Goal: Information Seeking & Learning: Check status

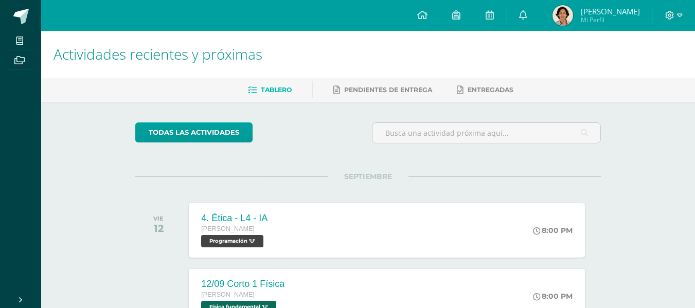
scroll to position [223, 0]
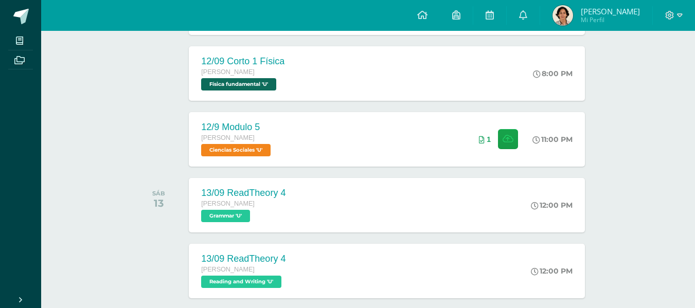
drag, startPoint x: 0, startPoint y: 0, endPoint x: 556, endPoint y: 13, distance: 556.4
click at [556, 13] on img at bounding box center [562, 15] width 21 height 21
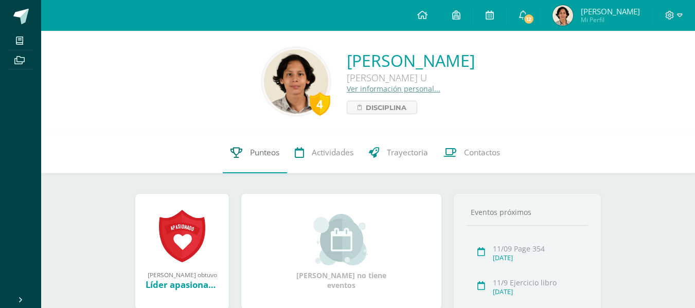
click at [261, 162] on link "Punteos" at bounding box center [255, 152] width 64 height 41
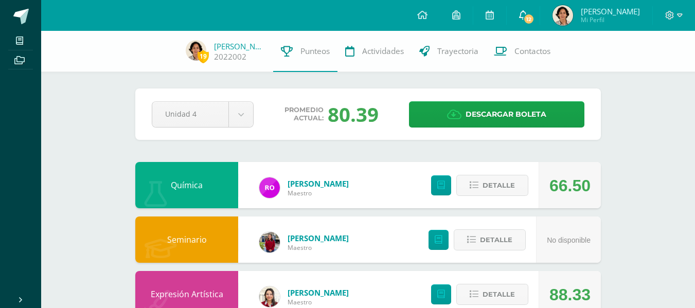
click at [523, 20] on span "12" at bounding box center [528, 18] width 11 height 11
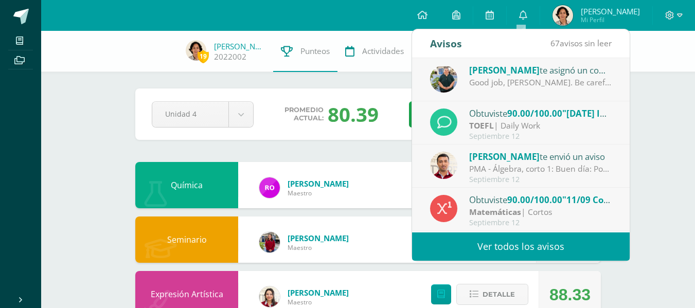
click at [525, 117] on span "90.00/100.00" at bounding box center [534, 113] width 55 height 12
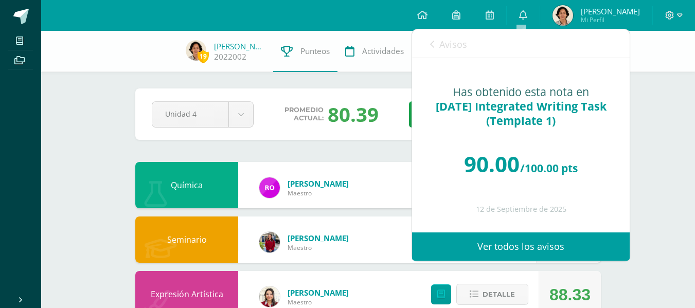
click at [445, 51] on link "Avisos" at bounding box center [448, 43] width 37 height 29
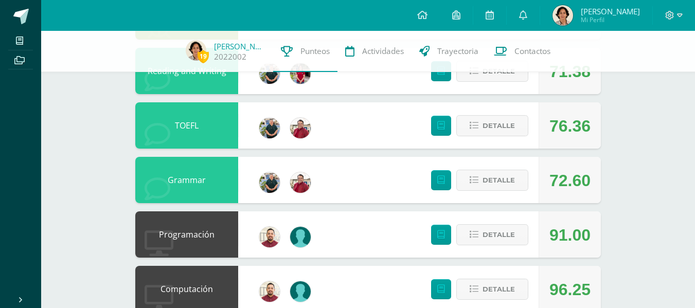
scroll to position [555, 0]
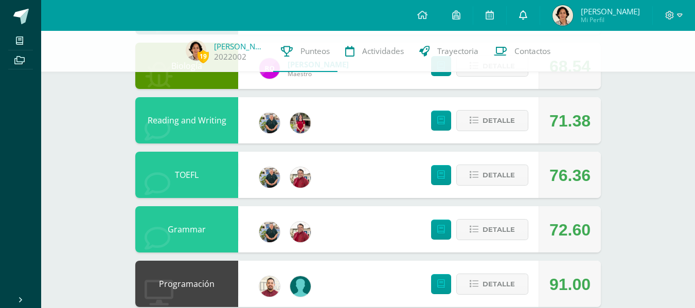
click at [519, 24] on link "0" at bounding box center [522, 15] width 33 height 31
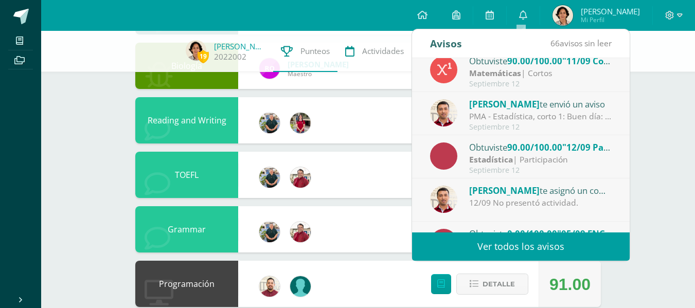
scroll to position [139, 0]
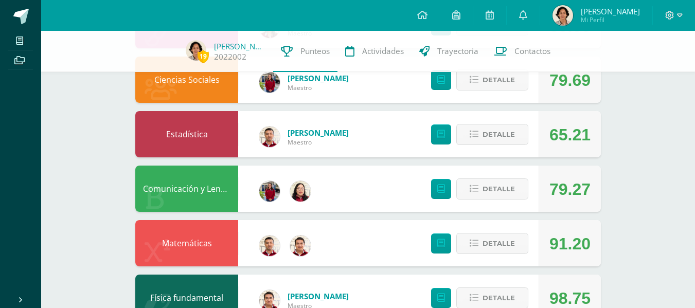
scroll to position [268, 0]
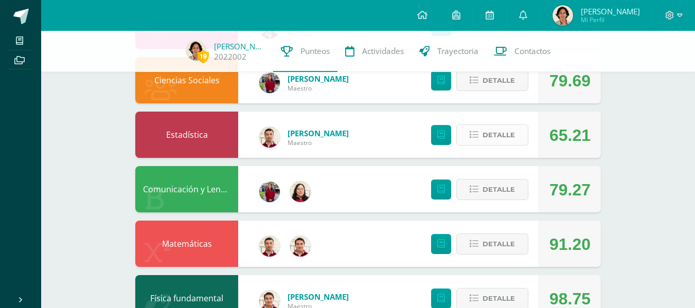
click at [509, 134] on span "Detalle" at bounding box center [498, 134] width 32 height 19
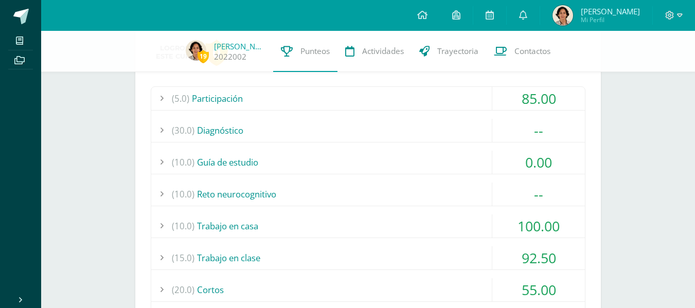
scroll to position [398, 0]
click at [332, 100] on div "(5.0) Participación" at bounding box center [367, 97] width 433 height 23
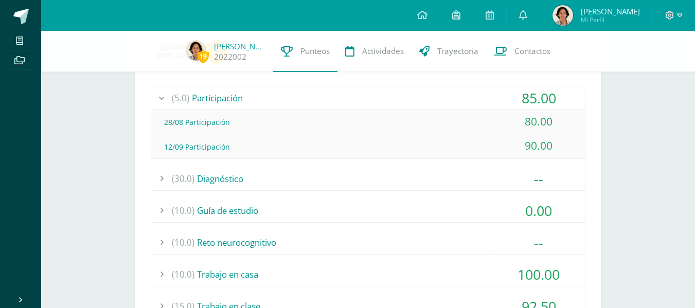
click at [341, 101] on div "(5.0) Participación" at bounding box center [367, 97] width 433 height 23
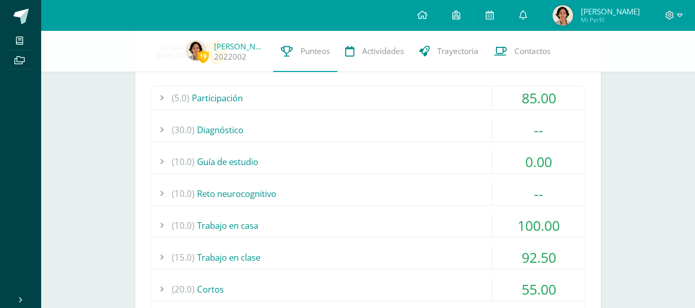
click at [341, 101] on div "(5.0) Participación" at bounding box center [367, 97] width 433 height 23
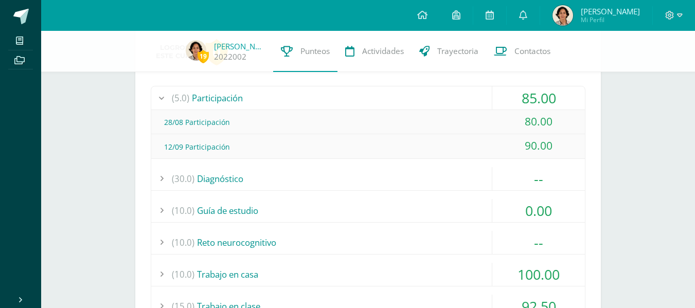
click at [341, 101] on div "(5.0) Participación" at bounding box center [367, 97] width 433 height 23
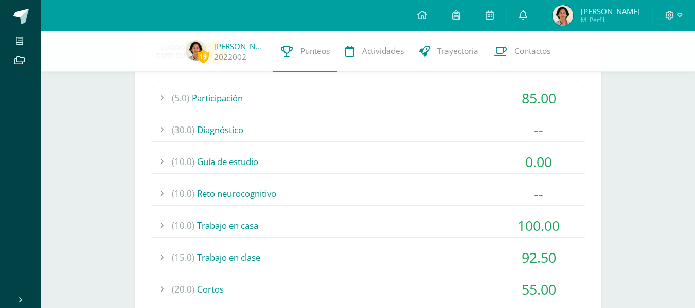
click at [526, 20] on link "0" at bounding box center [522, 15] width 33 height 31
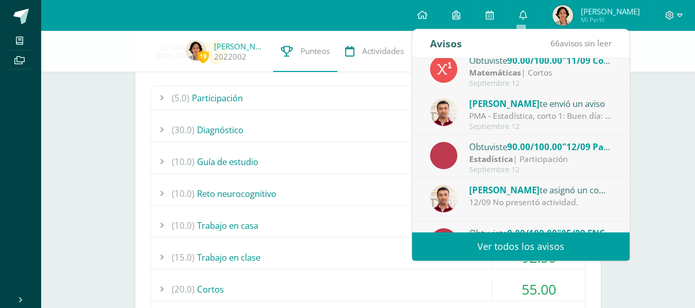
scroll to position [171, 0]
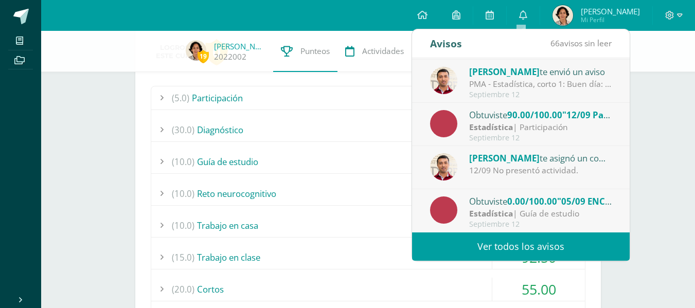
click at [536, 227] on div "Septiembre 12" at bounding box center [540, 224] width 143 height 9
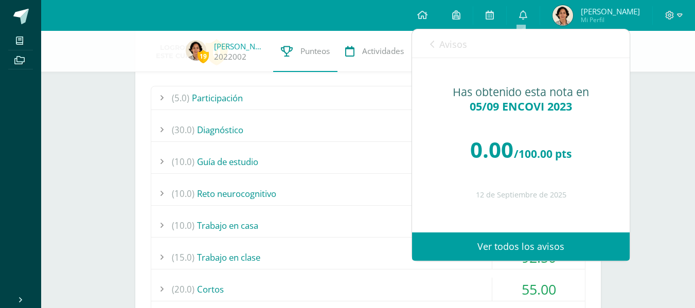
drag, startPoint x: 457, startPoint y: 42, endPoint x: 666, endPoint y: 153, distance: 237.6
click at [666, 153] on body "Mis cursos Archivos Cerrar panel Biología Quinto Bachillerato "U" Ciencias Soci…" at bounding box center [347, 249] width 695 height 1294
click at [448, 35] on link "Avisos" at bounding box center [448, 43] width 37 height 29
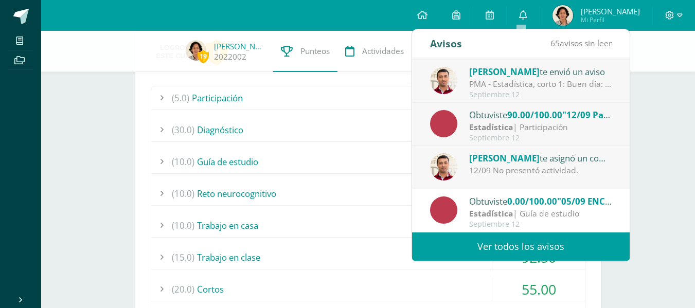
click at [674, 162] on div "19 Francisco Álvarez 2022002 Punteos Actividades Trayectoria Contactos Pendient…" at bounding box center [367, 265] width 653 height 1264
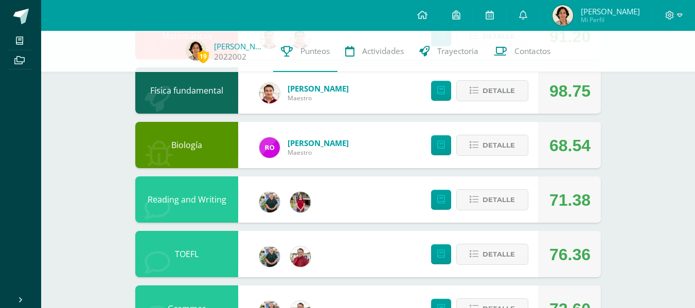
scroll to position [833, 0]
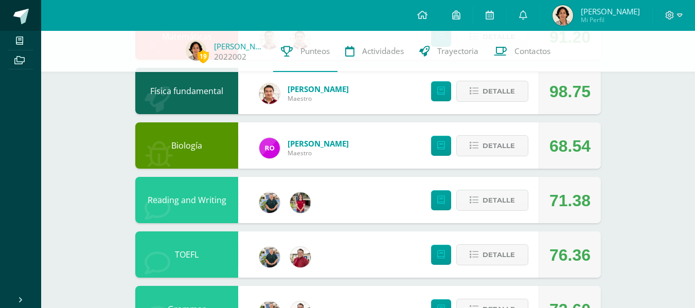
click at [12, 23] on link at bounding box center [20, 15] width 41 height 31
